Goal: Entertainment & Leisure: Consume media (video, audio)

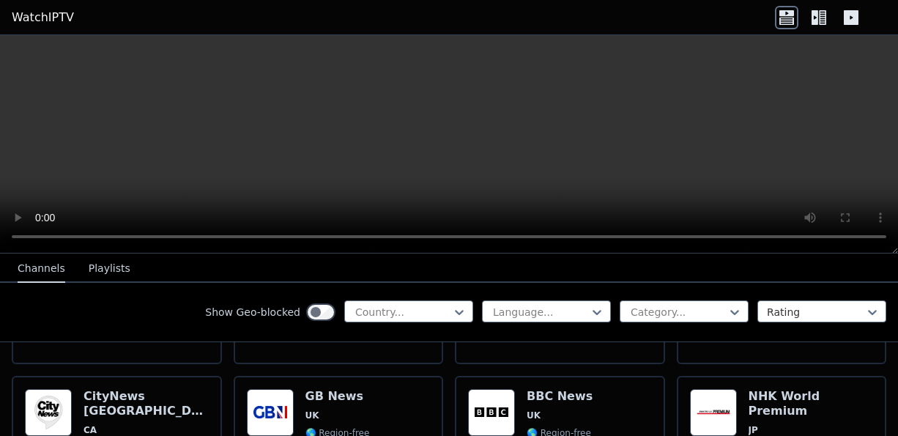
scroll to position [1015, 0]
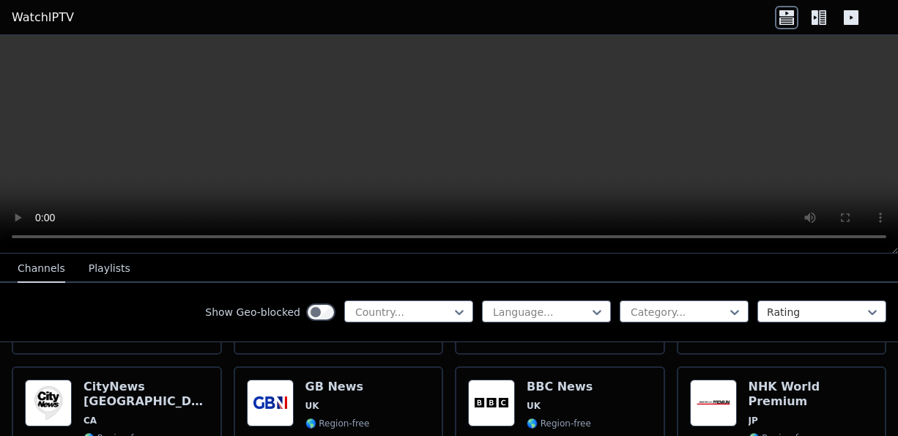
click at [582, 395] on div "Popularity 2059 BBC News UK 🌎 Region-free news eng" at bounding box center [560, 431] width 184 height 105
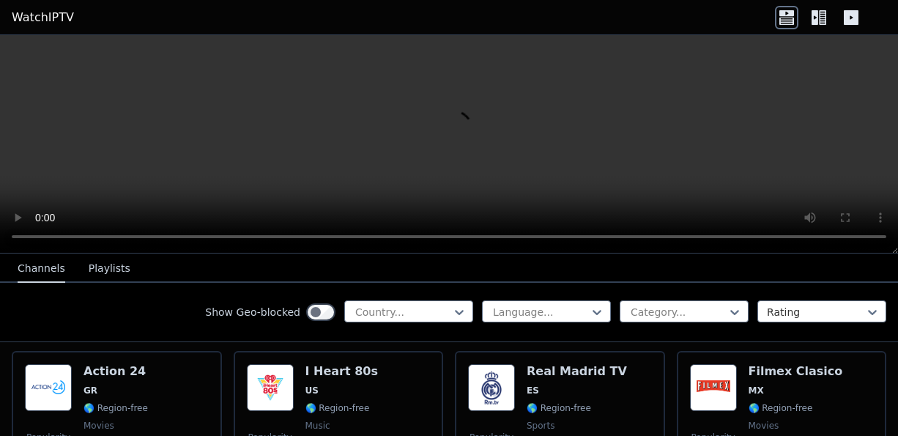
scroll to position [1316, 0]
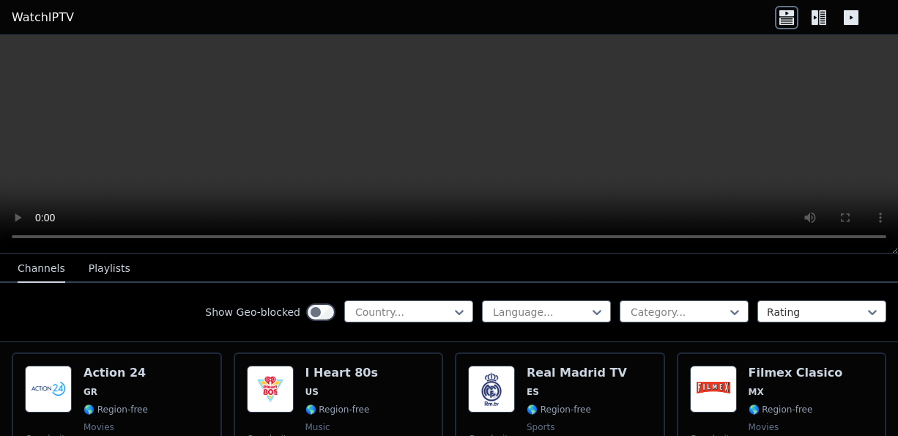
click at [534, 403] on span "🌎 Region-free" at bounding box center [558, 409] width 64 height 12
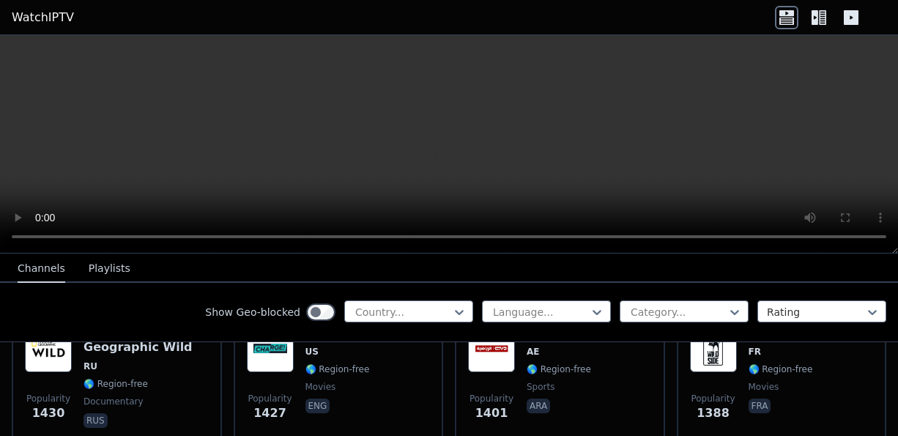
scroll to position [2007, 0]
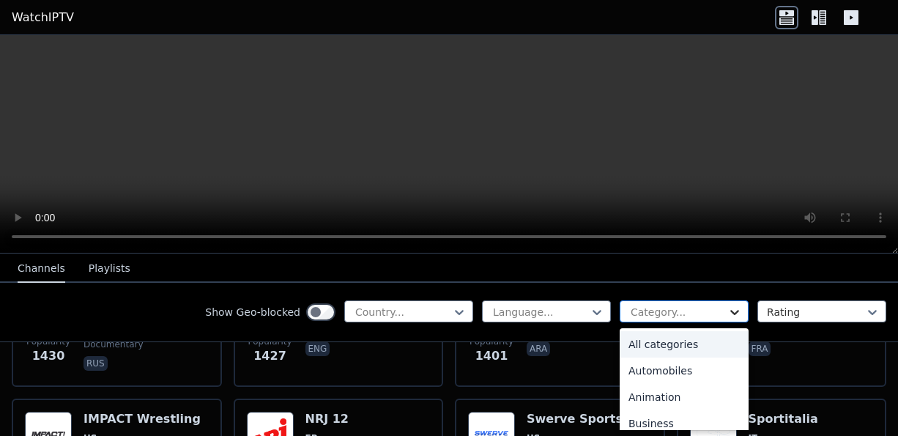
click at [727, 305] on icon at bounding box center [734, 312] width 15 height 15
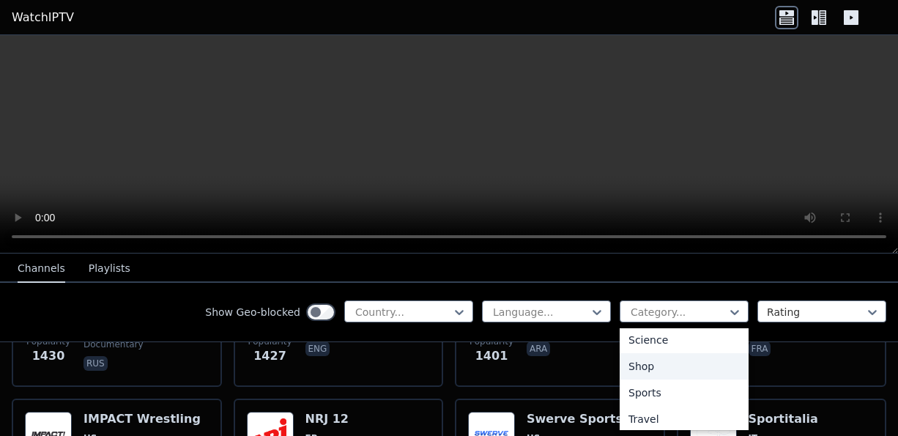
scroll to position [609, 0]
click at [658, 359] on div "Sports" at bounding box center [683, 367] width 129 height 26
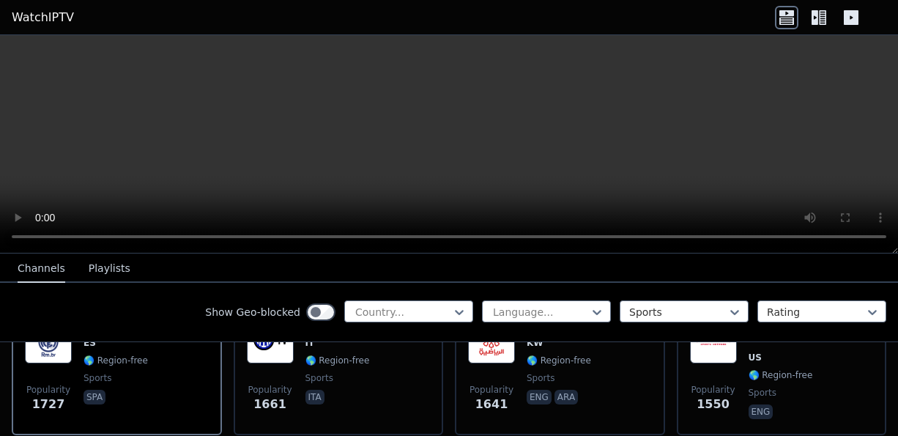
scroll to position [499, 0]
click at [812, 15] on icon at bounding box center [814, 17] width 7 height 15
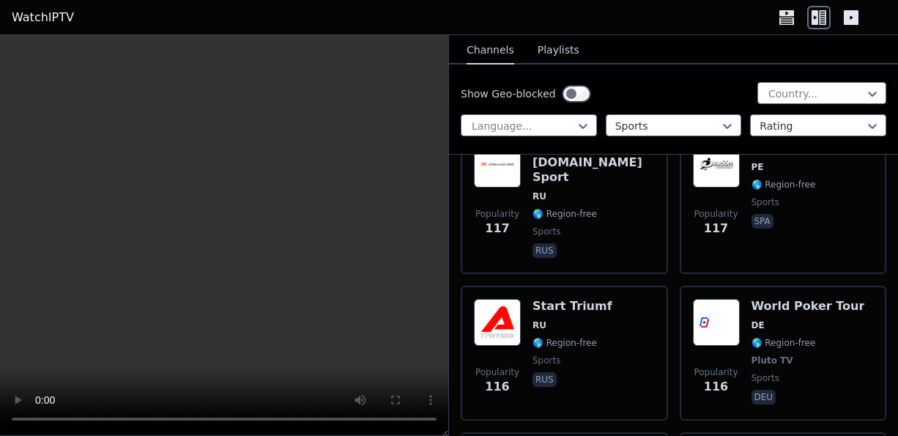
scroll to position [8013, 0]
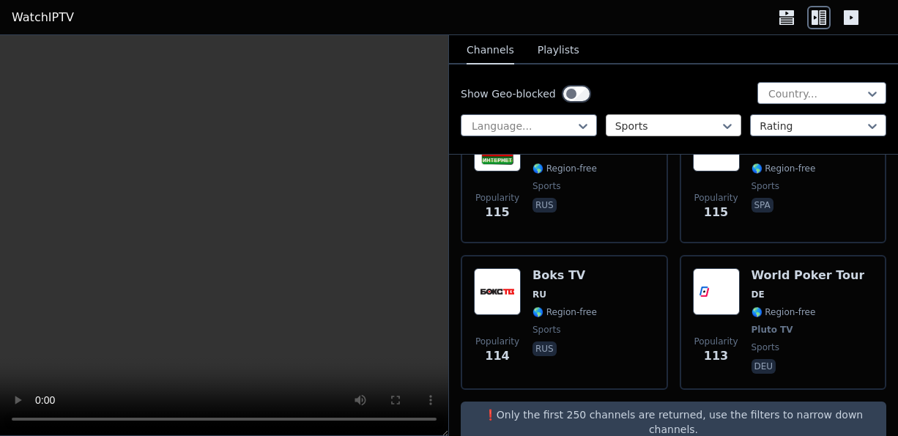
click at [687, 127] on div at bounding box center [667, 126] width 105 height 15
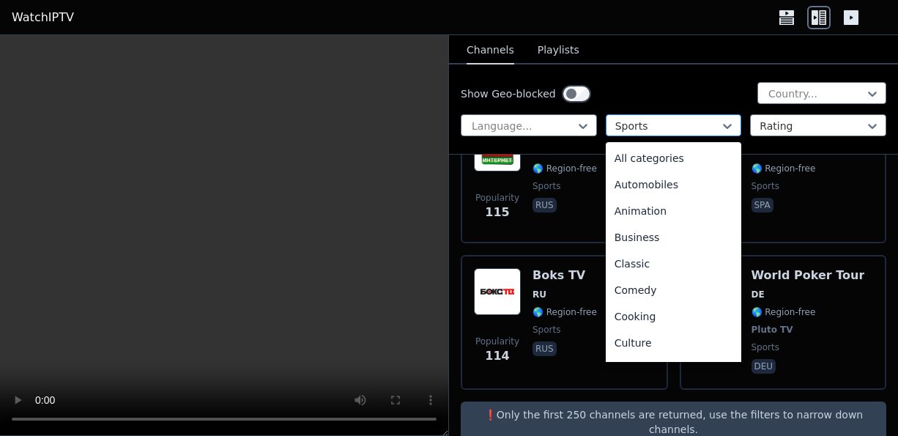
scroll to position [451, 0]
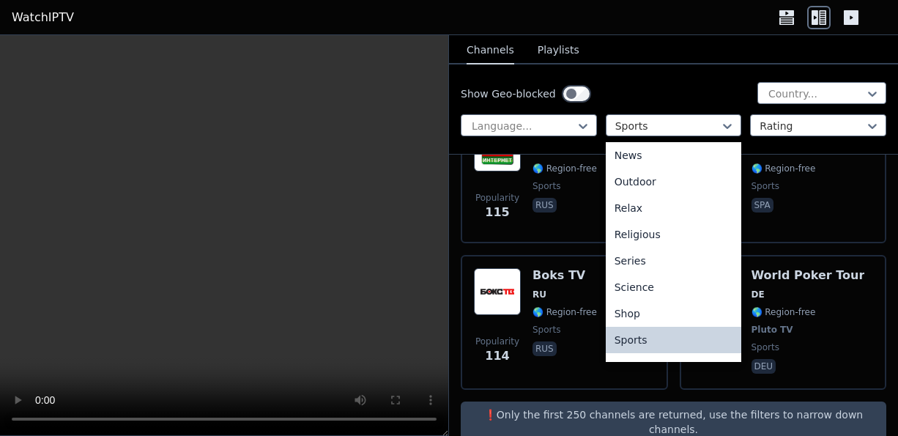
click at [629, 338] on div "Sports" at bounding box center [673, 340] width 136 height 26
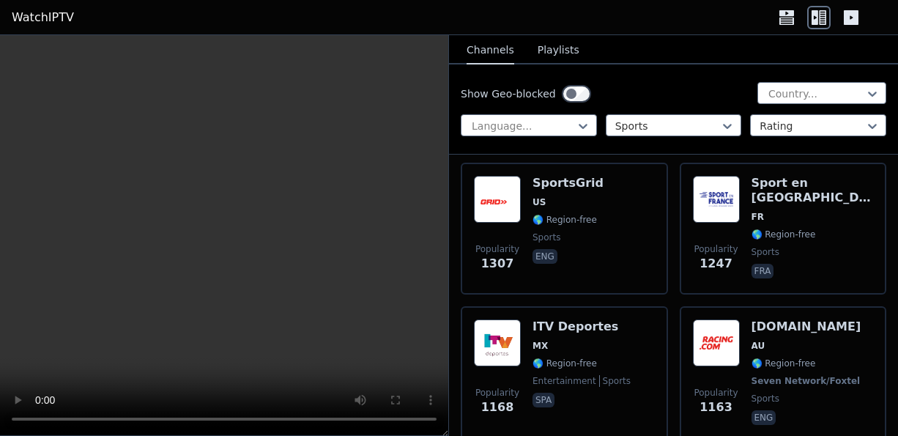
scroll to position [1422, 0]
